Goal: Task Accomplishment & Management: Manage account settings

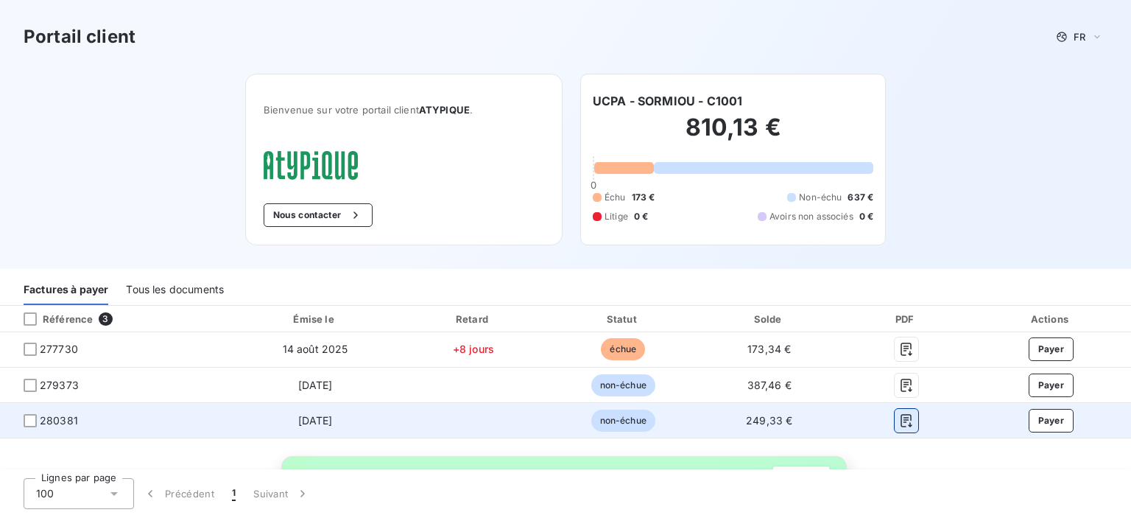
click at [899, 421] on icon "button" at bounding box center [906, 420] width 15 height 15
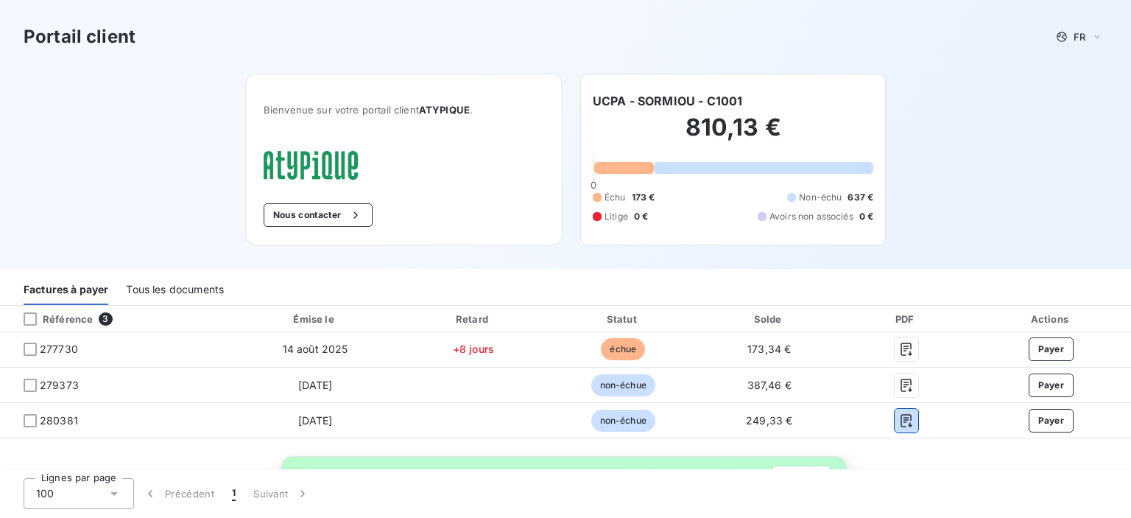
click at [175, 295] on div "Tous les documents" at bounding box center [175, 289] width 98 height 31
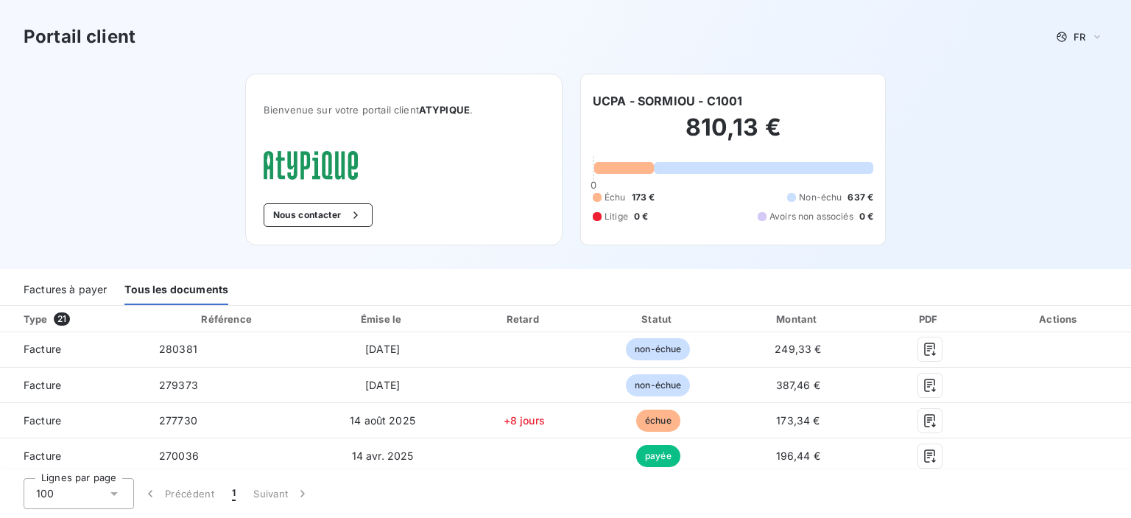
click at [54, 291] on div "Factures à payer" at bounding box center [65, 289] width 83 height 31
